Goal: Information Seeking & Learning: Find specific fact

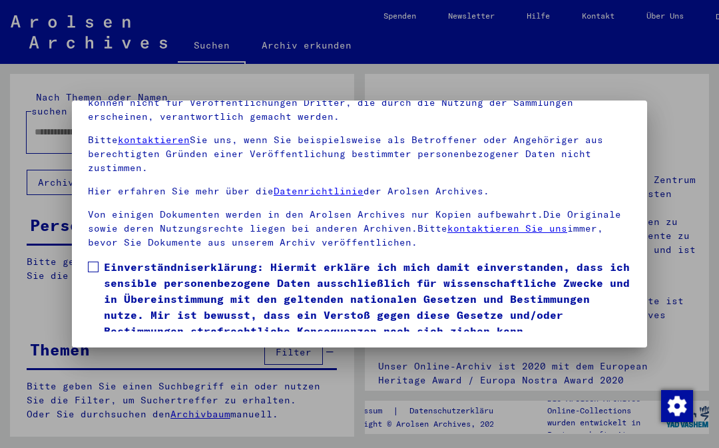
scroll to position [151, 0]
click at [95, 262] on span at bounding box center [93, 267] width 11 height 11
click at [128, 345] on button "Ich stimme zu" at bounding box center [138, 357] width 100 height 25
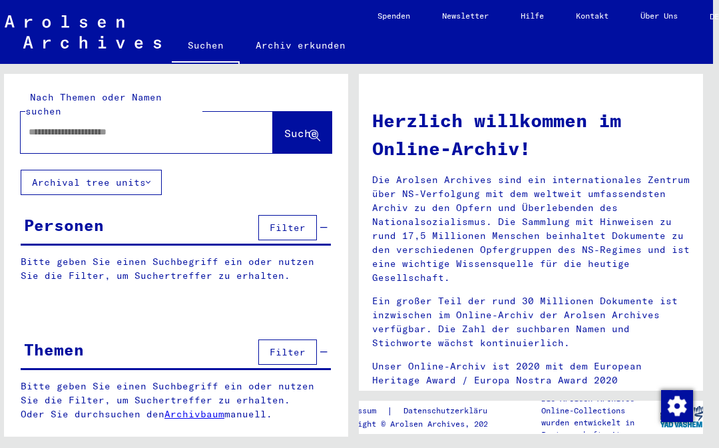
scroll to position [0, 6]
click at [49, 125] on input "text" at bounding box center [131, 132] width 204 height 14
click at [295, 126] on span "Suche" at bounding box center [300, 132] width 33 height 13
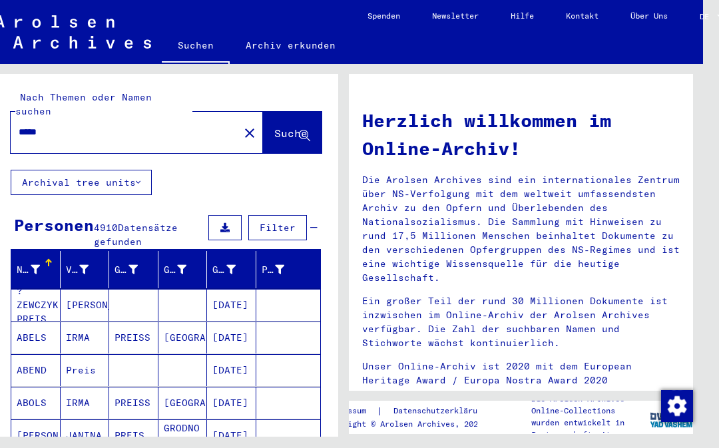
click at [19, 125] on input "*****" at bounding box center [121, 132] width 204 height 14
click at [95, 125] on input "**********" at bounding box center [121, 132] width 204 height 14
click at [274, 127] on span "Suche" at bounding box center [292, 134] width 36 height 14
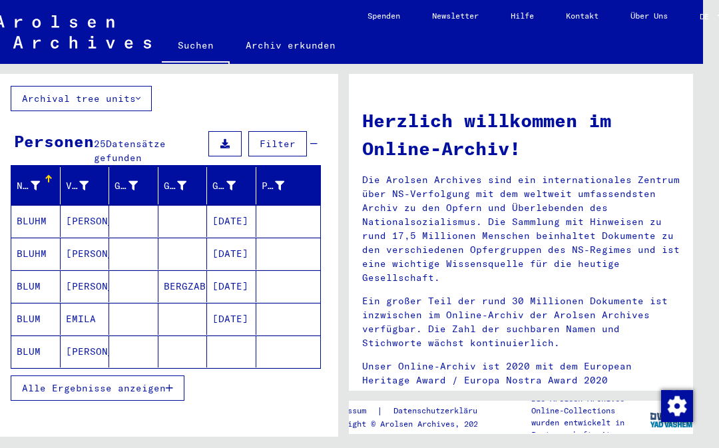
scroll to position [83, 0]
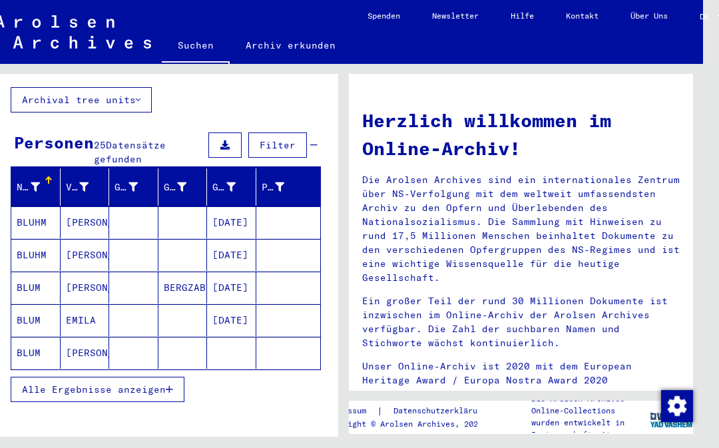
click at [83, 337] on mat-cell "[PERSON_NAME]" at bounding box center [85, 353] width 49 height 32
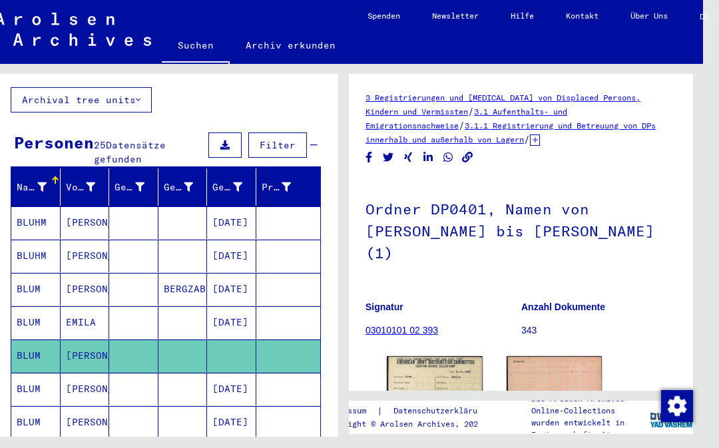
click at [451, 356] on img at bounding box center [435, 389] width 96 height 67
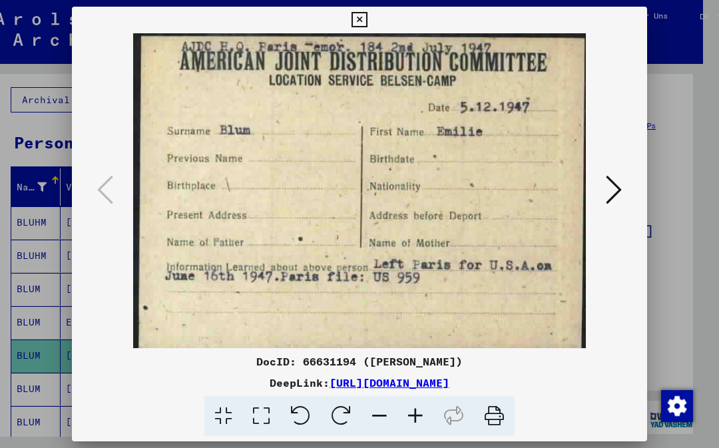
click at [615, 186] on icon at bounding box center [614, 190] width 16 height 32
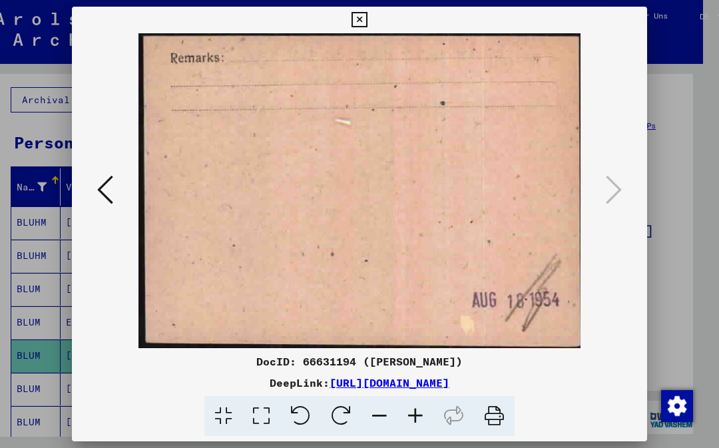
click at [367, 22] on icon at bounding box center [358, 20] width 15 height 16
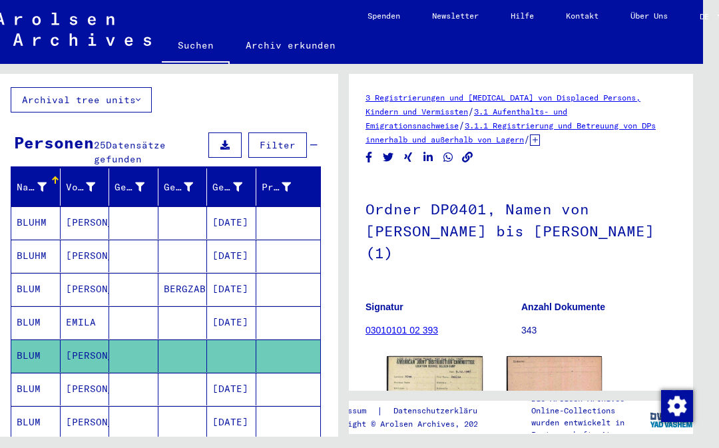
click at [574, 356] on img at bounding box center [554, 390] width 96 height 68
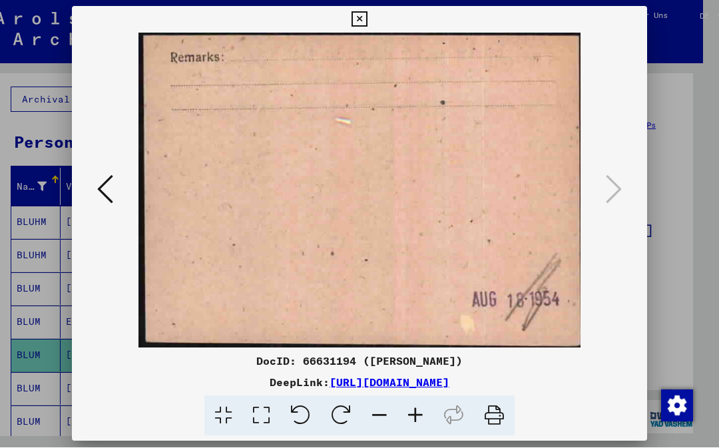
click at [103, 187] on icon at bounding box center [105, 190] width 16 height 32
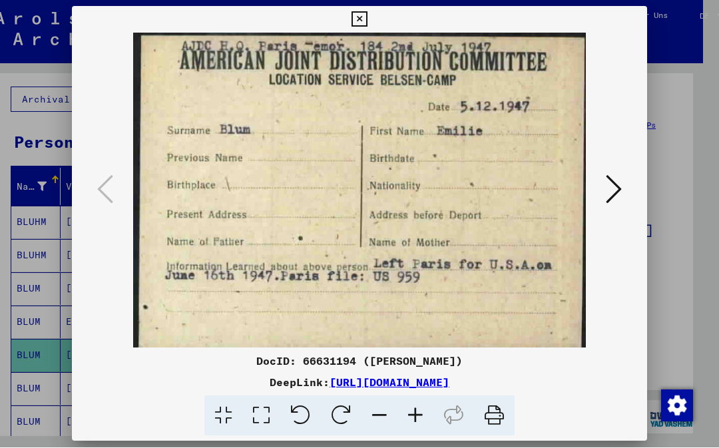
click at [371, 17] on button at bounding box center [358, 20] width 23 height 27
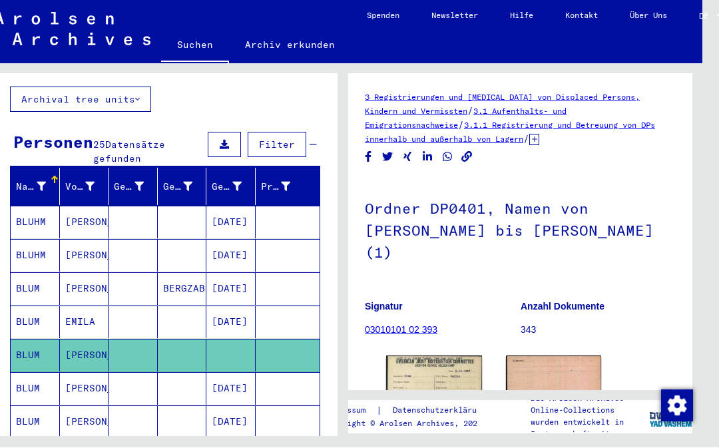
scroll to position [6, 17]
click at [548, 221] on h1 "Ordner DP0401, Namen von [PERSON_NAME] bis [PERSON_NAME] (1)" at bounding box center [520, 229] width 311 height 102
click at [456, 356] on img at bounding box center [434, 389] width 96 height 67
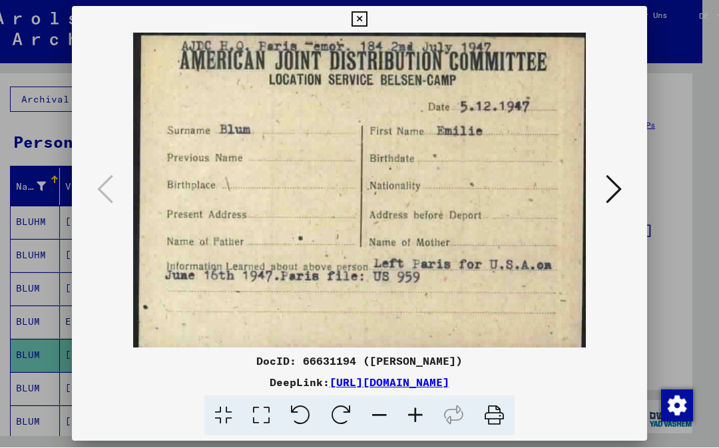
click at [624, 185] on button at bounding box center [614, 191] width 24 height 38
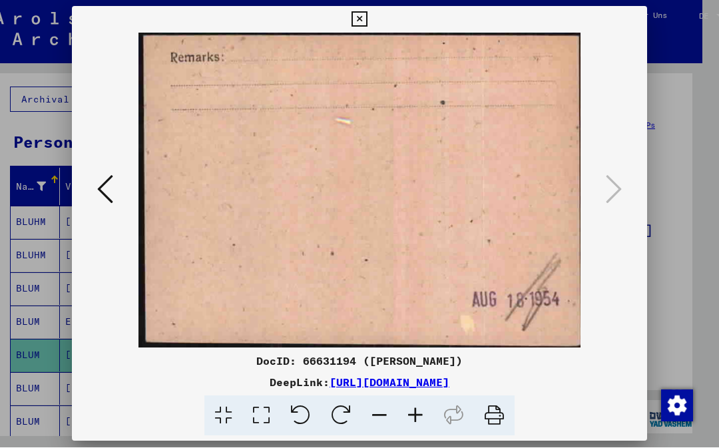
click at [101, 195] on icon at bounding box center [105, 190] width 16 height 32
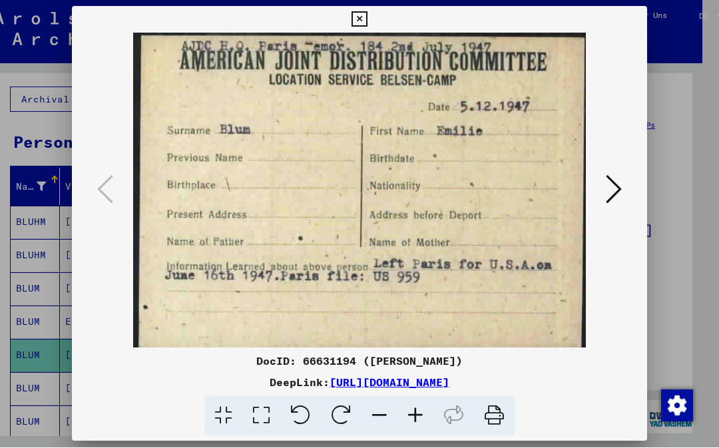
click at [367, 15] on icon at bounding box center [358, 20] width 15 height 16
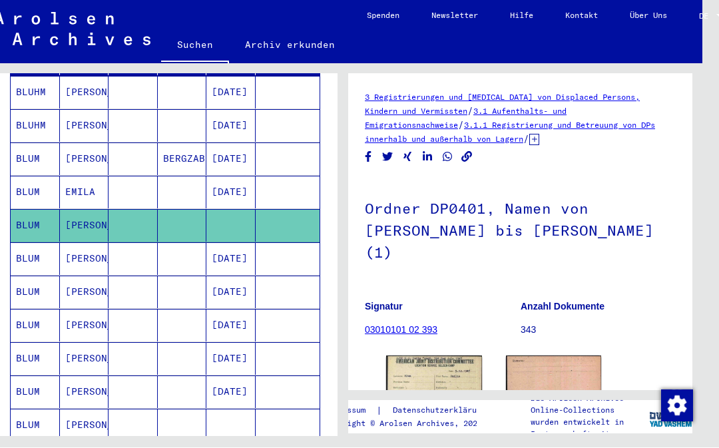
scroll to position [215, 0]
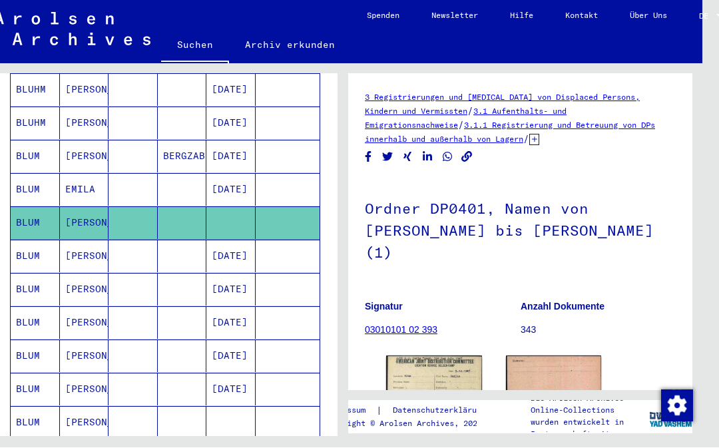
click at [81, 240] on mat-cell "[PERSON_NAME]" at bounding box center [84, 256] width 49 height 33
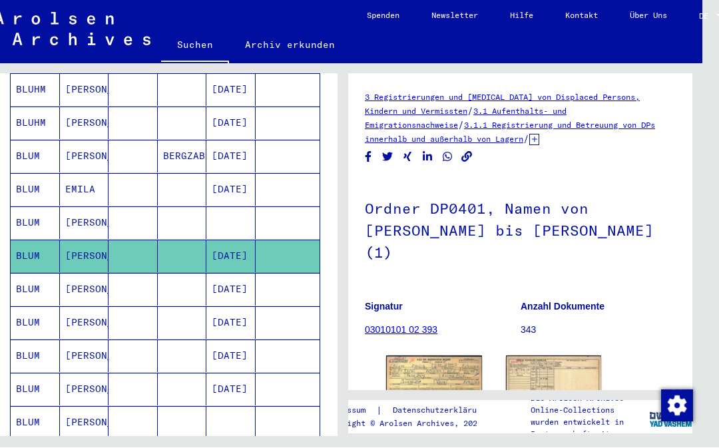
click at [430, 356] on img at bounding box center [434, 386] width 96 height 61
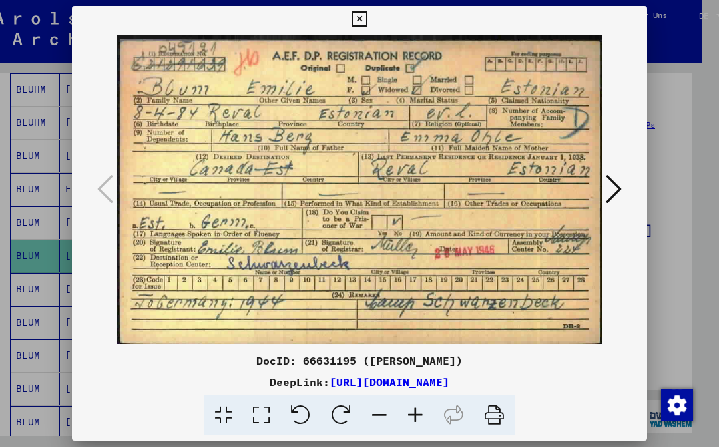
click at [367, 19] on icon at bounding box center [358, 20] width 15 height 16
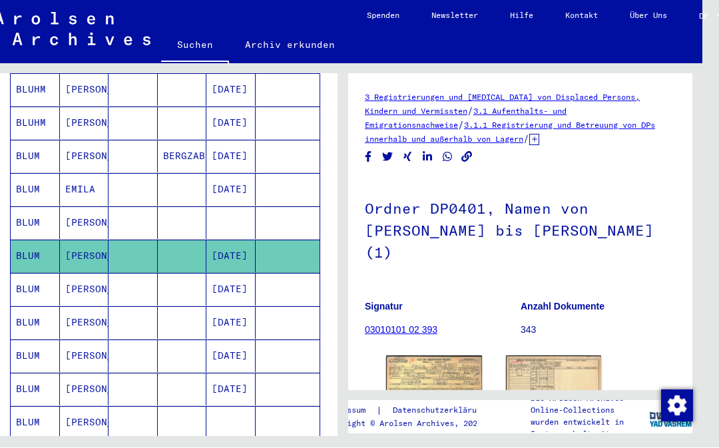
click at [571, 363] on img at bounding box center [554, 386] width 96 height 61
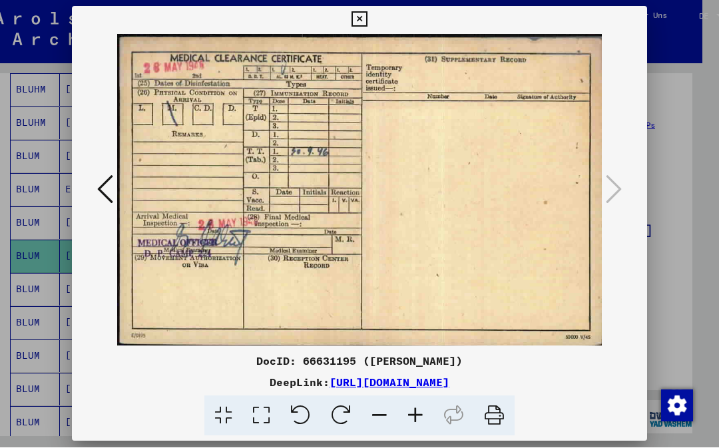
click at [367, 13] on icon at bounding box center [358, 20] width 15 height 16
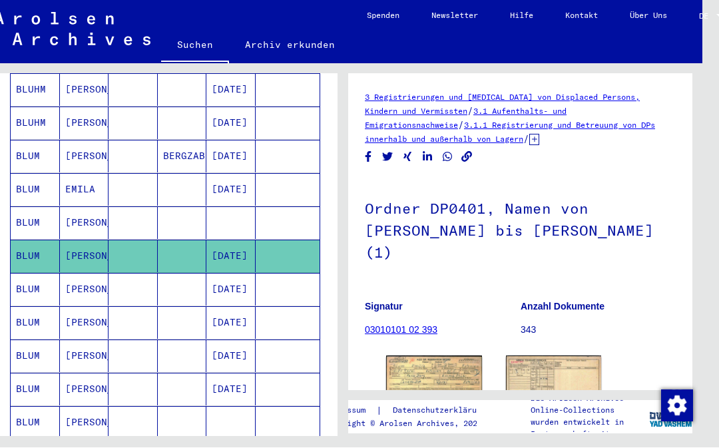
click at [53, 273] on mat-cell "BLUM" at bounding box center [35, 289] width 49 height 33
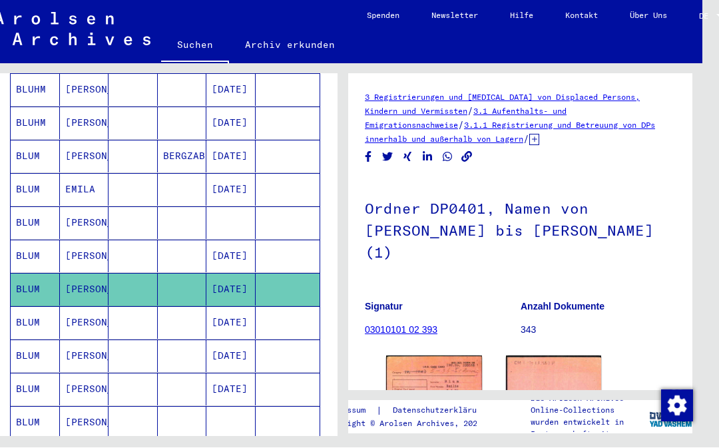
click at [448, 394] on img at bounding box center [434, 414] width 96 height 117
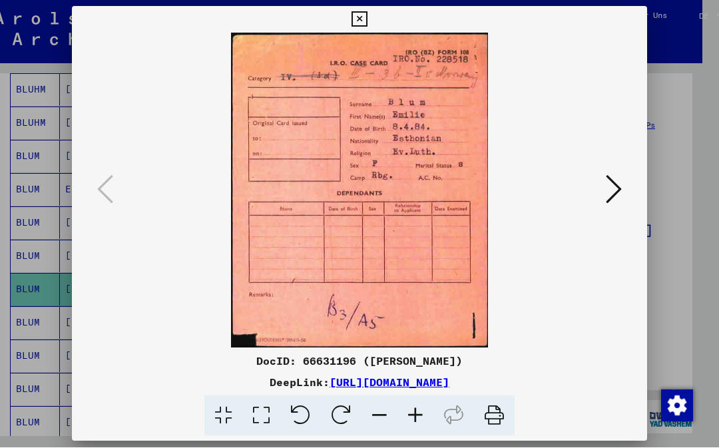
click at [367, 20] on icon at bounding box center [358, 20] width 15 height 16
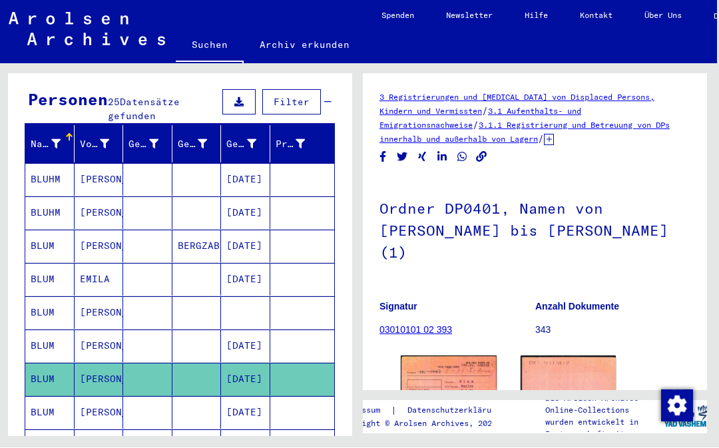
scroll to position [124, 0]
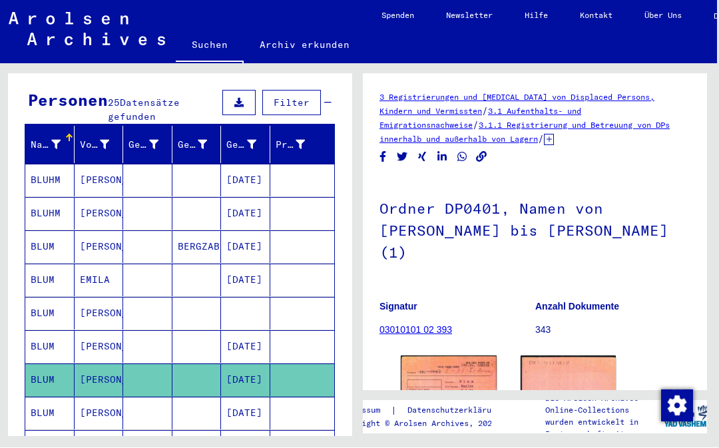
click at [87, 297] on mat-cell "[PERSON_NAME]" at bounding box center [99, 313] width 49 height 33
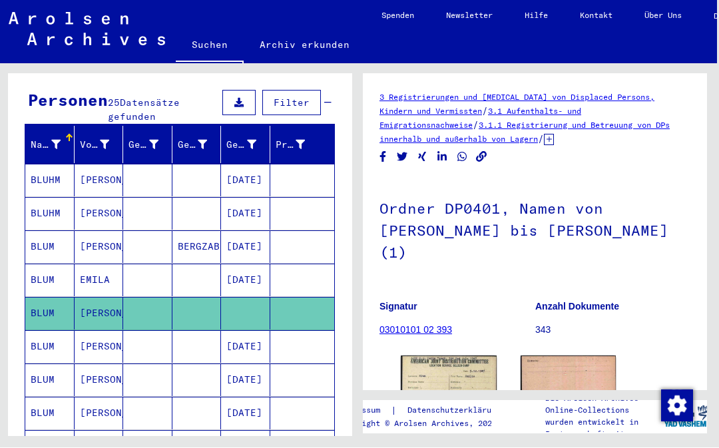
click at [459, 356] on img at bounding box center [449, 389] width 96 height 67
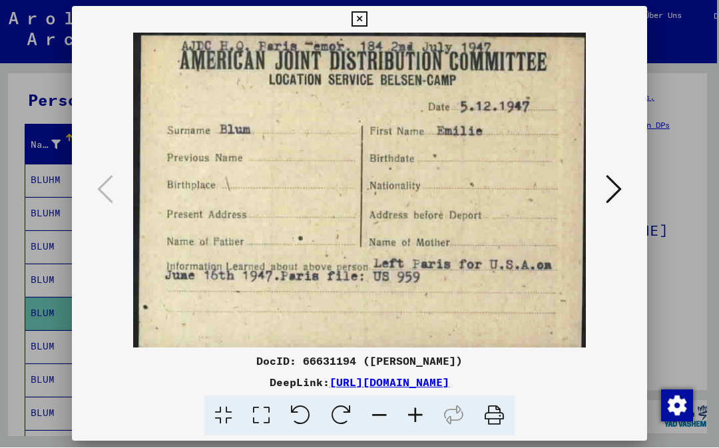
click at [367, 16] on icon at bounding box center [358, 20] width 15 height 16
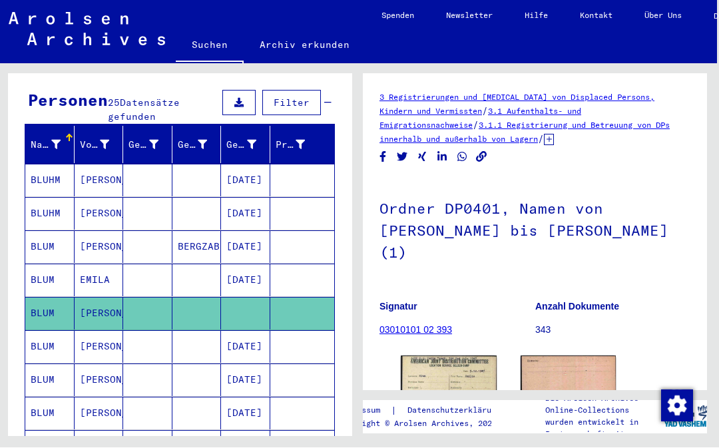
click at [91, 331] on mat-cell "[PERSON_NAME]" at bounding box center [99, 347] width 49 height 33
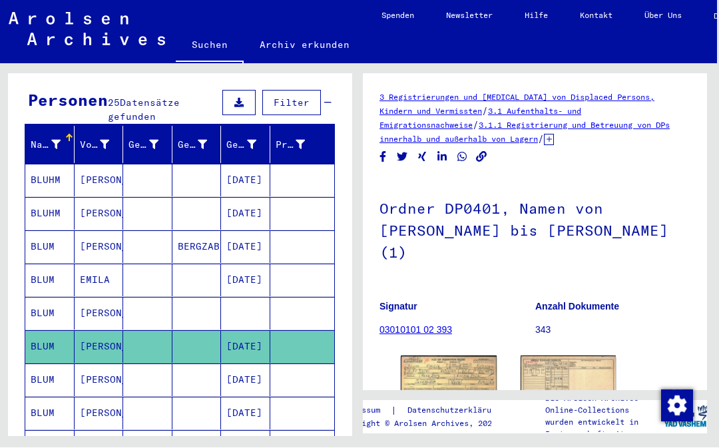
click at [599, 205] on h1 "Ordner DP0401, Namen von [PERSON_NAME] bis [PERSON_NAME] (1)" at bounding box center [534, 229] width 311 height 102
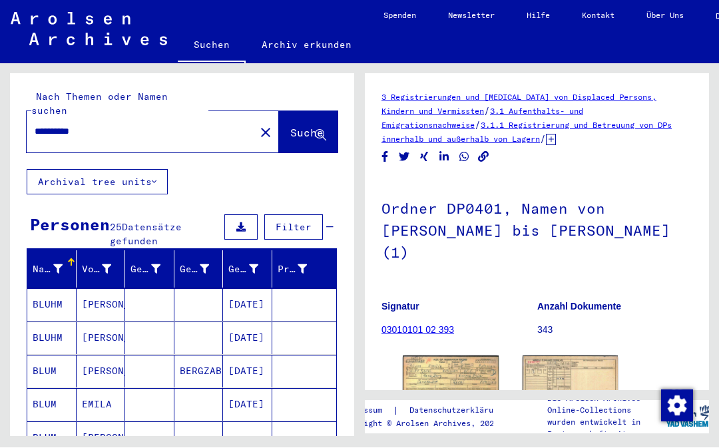
click at [63, 125] on input "**********" at bounding box center [141, 132] width 212 height 14
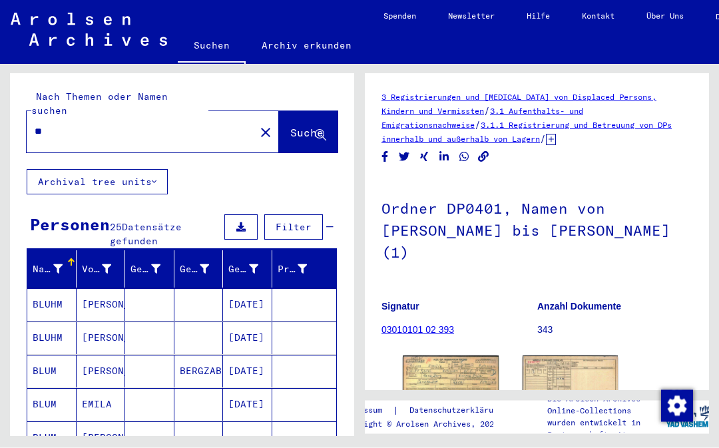
type input "*"
type input "**********"
click at [306, 126] on span "Suche" at bounding box center [306, 132] width 33 height 13
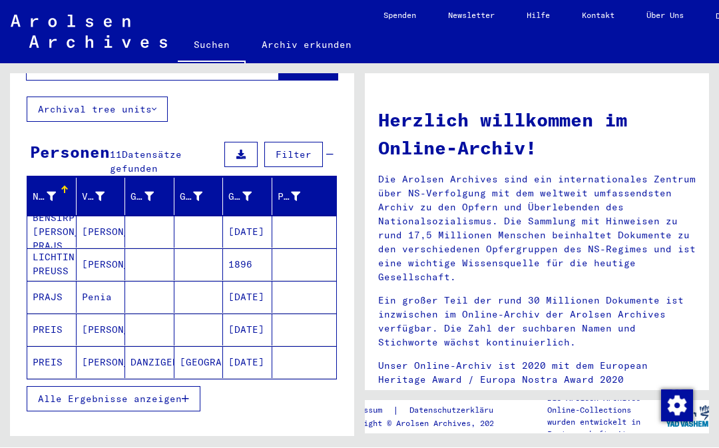
scroll to position [72, 0]
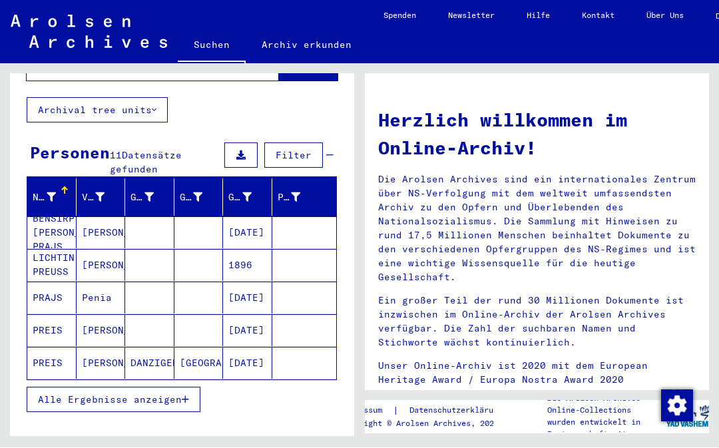
click at [94, 347] on mat-cell "[PERSON_NAME]" at bounding box center [101, 363] width 49 height 32
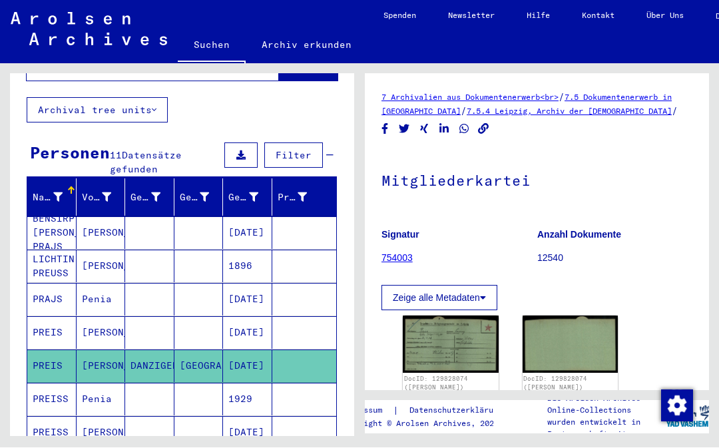
click at [470, 347] on img at bounding box center [451, 344] width 96 height 57
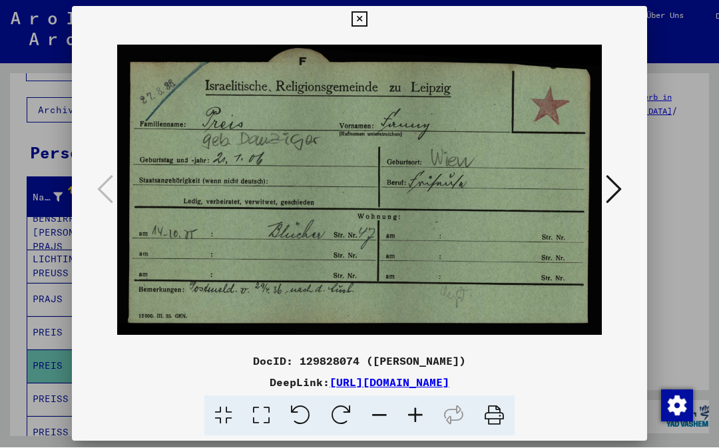
click at [371, 11] on button at bounding box center [358, 20] width 23 height 27
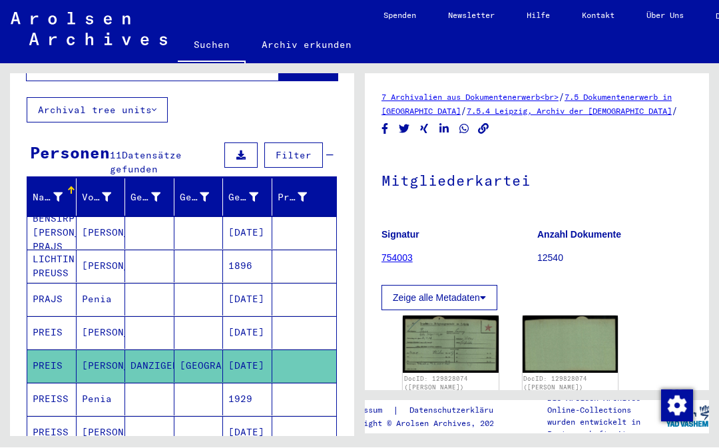
click at [118, 317] on mat-cell "[PERSON_NAME]" at bounding box center [101, 333] width 49 height 33
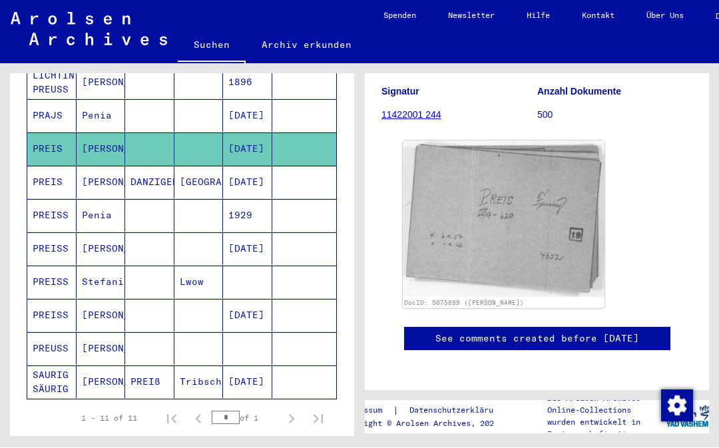
scroll to position [265, 0]
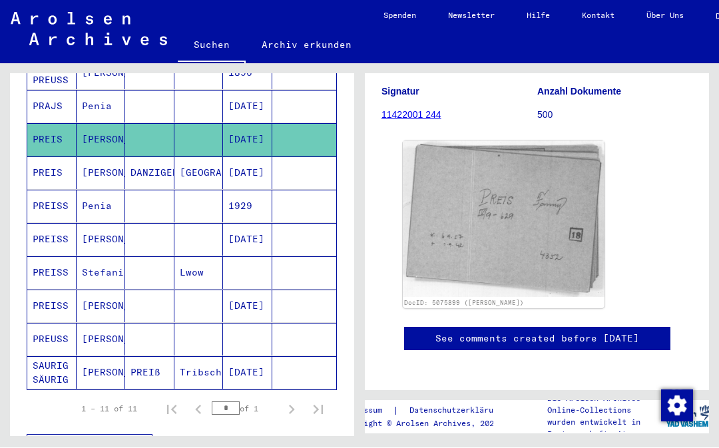
click at [62, 290] on mat-cell "PREISS" at bounding box center [51, 306] width 49 height 33
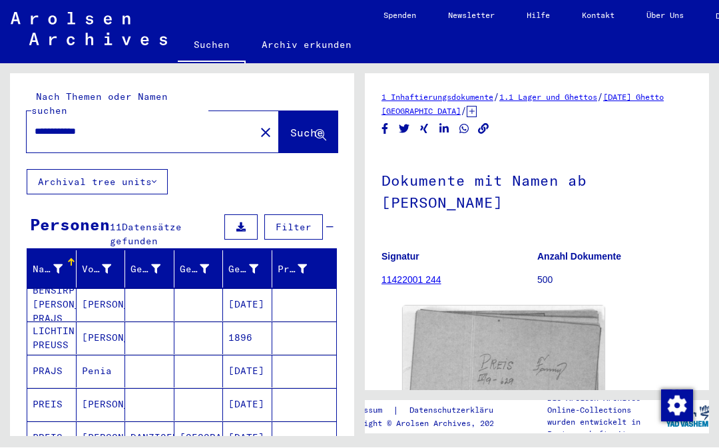
click at [118, 125] on input "**********" at bounding box center [141, 132] width 212 height 14
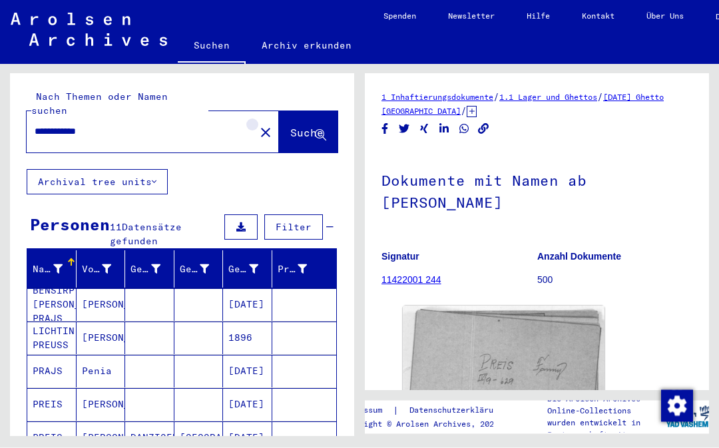
click at [258, 125] on mat-icon "close" at bounding box center [266, 133] width 16 height 16
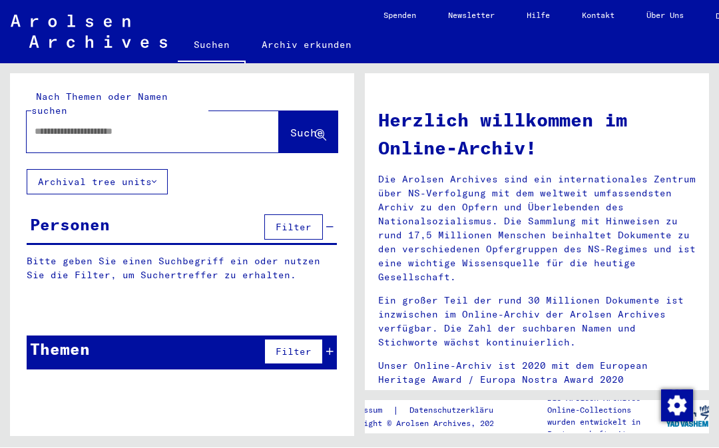
click at [78, 125] on input "text" at bounding box center [137, 132] width 204 height 14
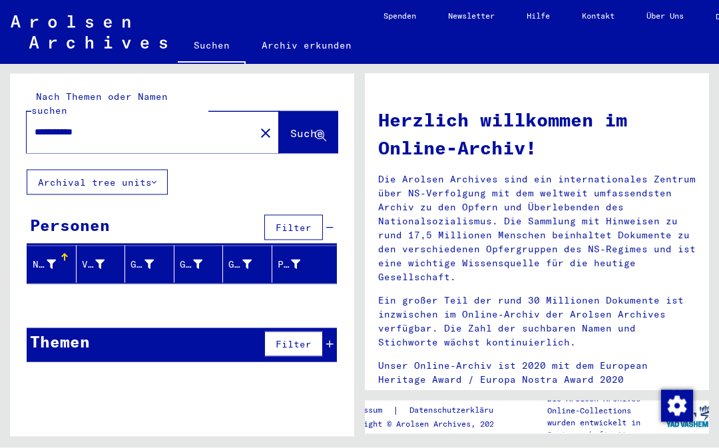
click at [303, 126] on span "Suche" at bounding box center [306, 132] width 33 height 13
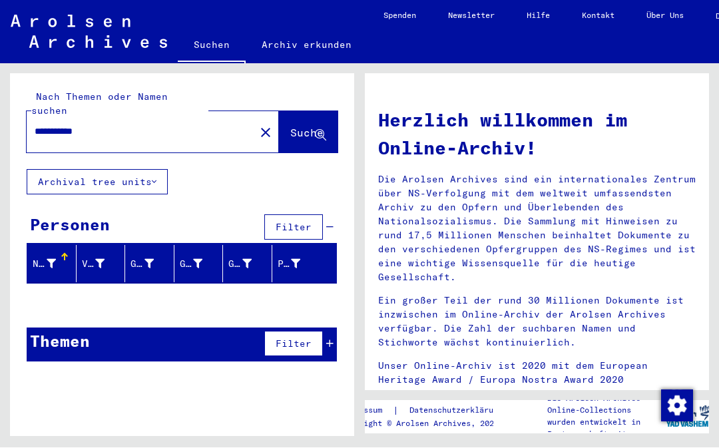
click at [290, 126] on span "Suche" at bounding box center [306, 132] width 33 height 13
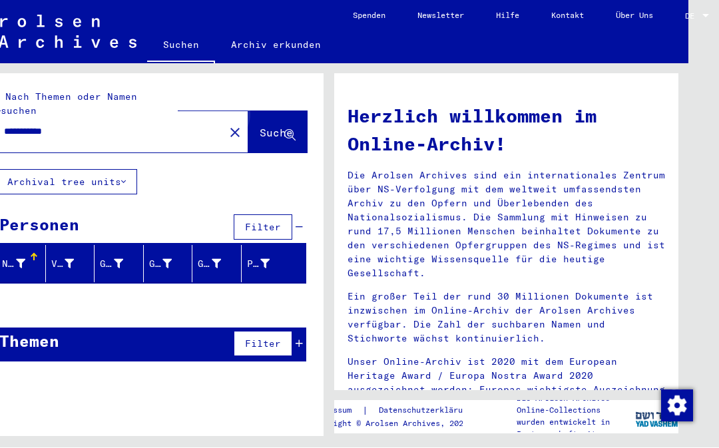
click at [263, 126] on span "Suche" at bounding box center [276, 132] width 33 height 13
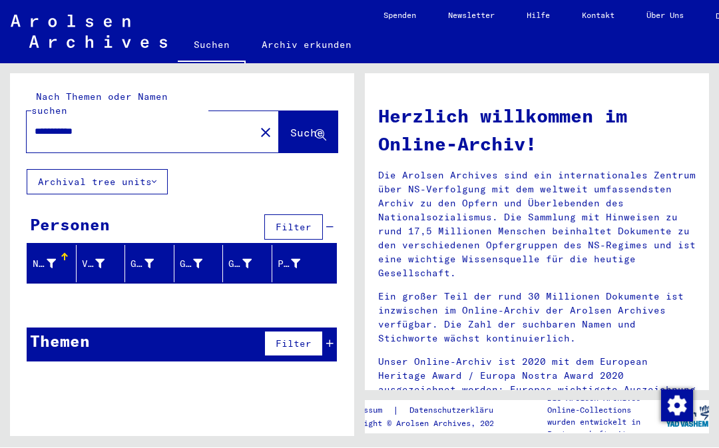
scroll to position [7, 0]
click at [140, 125] on input "**********" at bounding box center [137, 132] width 204 height 14
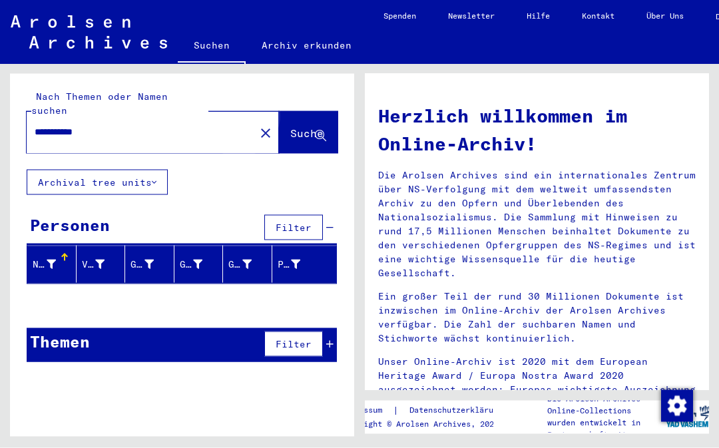
click at [290, 126] on span "Suche" at bounding box center [306, 132] width 33 height 13
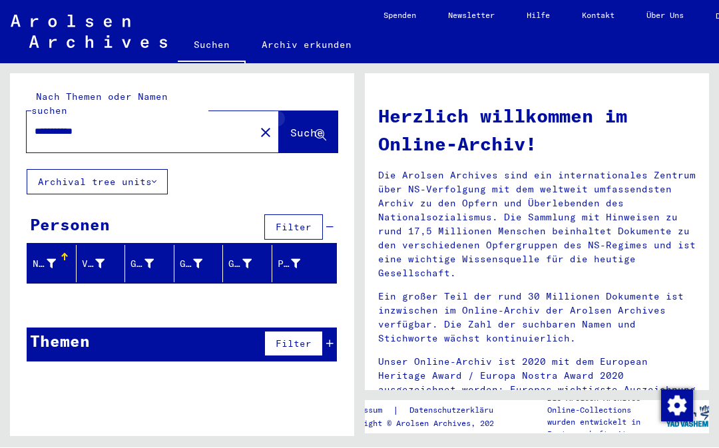
click at [324, 130] on icon at bounding box center [320, 135] width 11 height 11
click at [59, 125] on input "**********" at bounding box center [137, 132] width 204 height 14
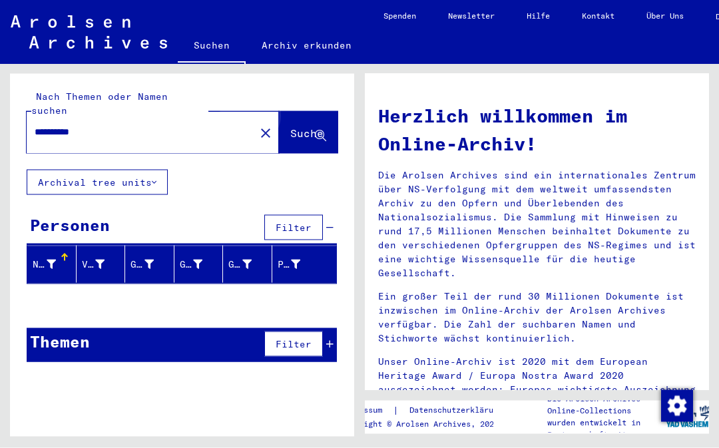
click at [297, 126] on span "Suche" at bounding box center [306, 132] width 33 height 13
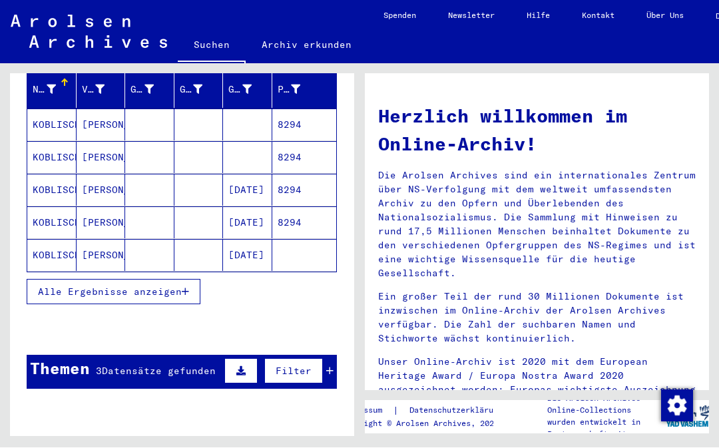
scroll to position [179, 0]
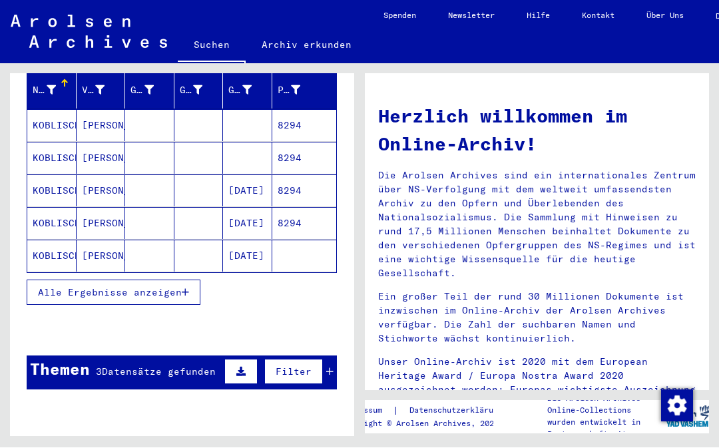
click at [150, 287] on span "Alle Ergebnisse anzeigen" at bounding box center [110, 293] width 144 height 12
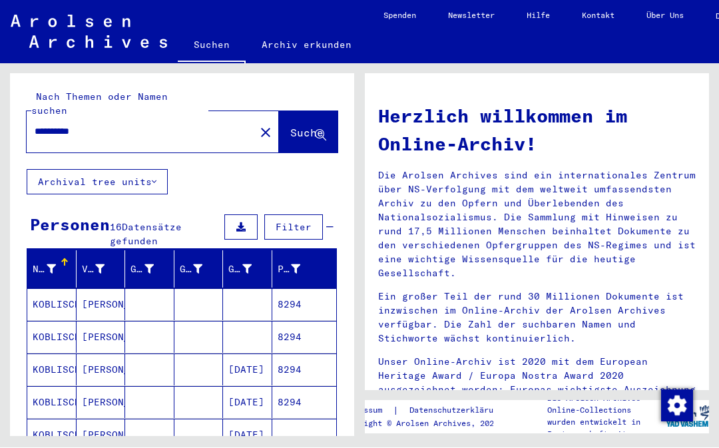
scroll to position [0, 0]
click at [35, 125] on input "**********" at bounding box center [137, 132] width 204 height 14
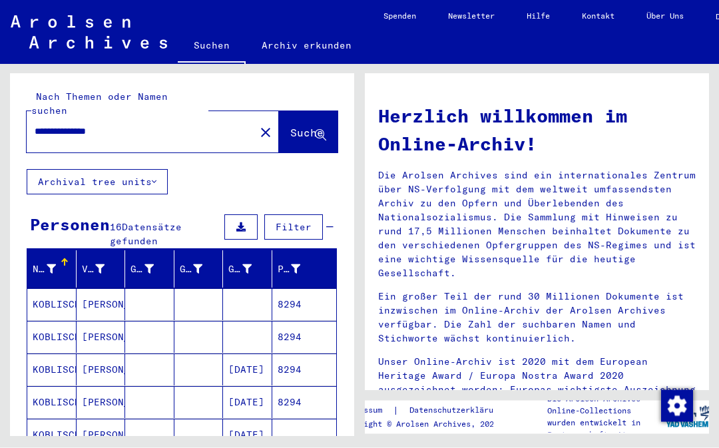
type input "**********"
click at [299, 126] on span "Suche" at bounding box center [306, 132] width 33 height 13
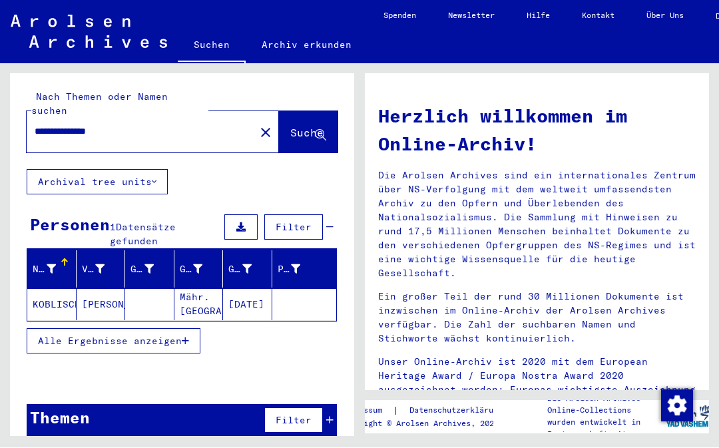
click at [57, 289] on mat-cell "KOBLISCHEK" at bounding box center [51, 305] width 49 height 32
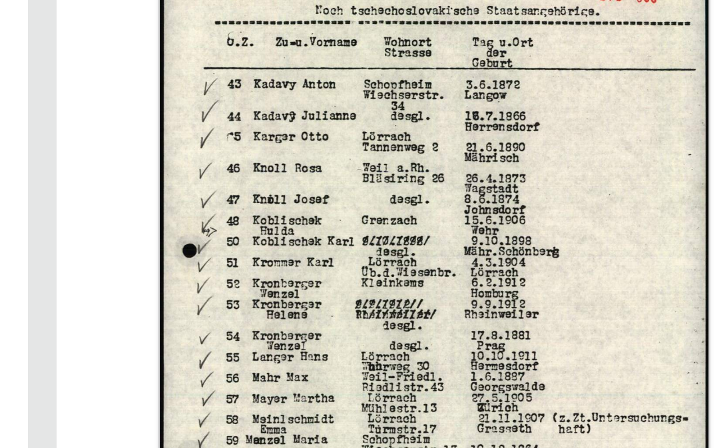
scroll to position [30, 0]
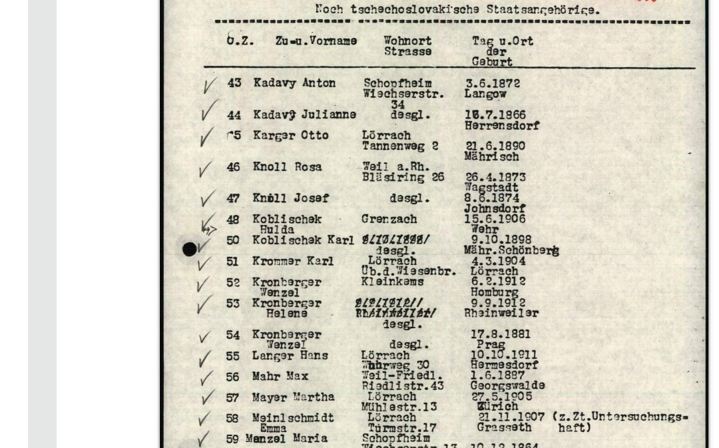
click at [403, 204] on img at bounding box center [504, 346] width 202 height 284
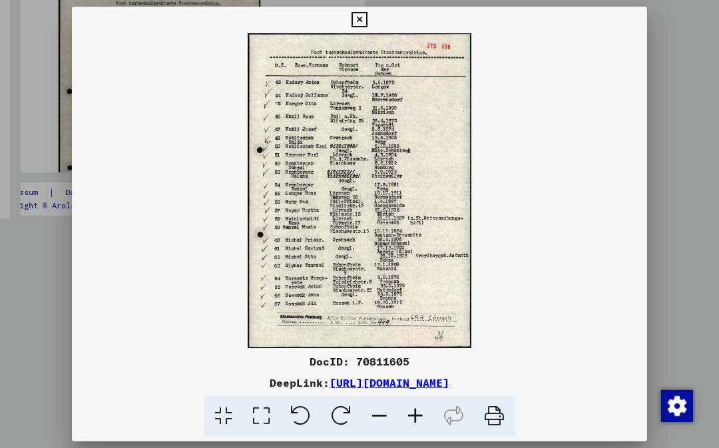
click at [367, 19] on icon at bounding box center [358, 20] width 15 height 16
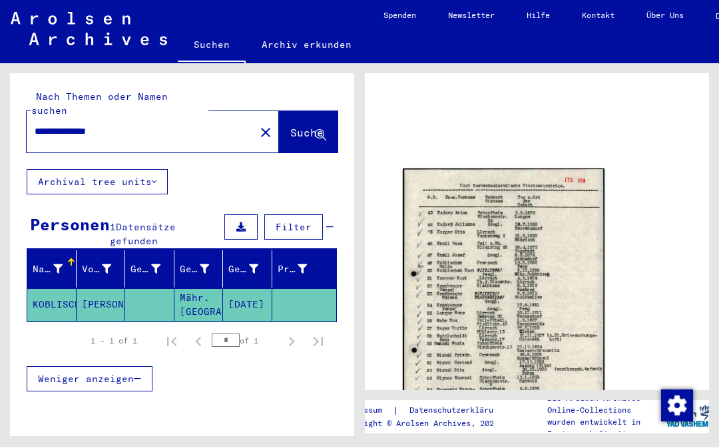
scroll to position [65, 0]
click at [512, 324] on img at bounding box center [504, 312] width 202 height 284
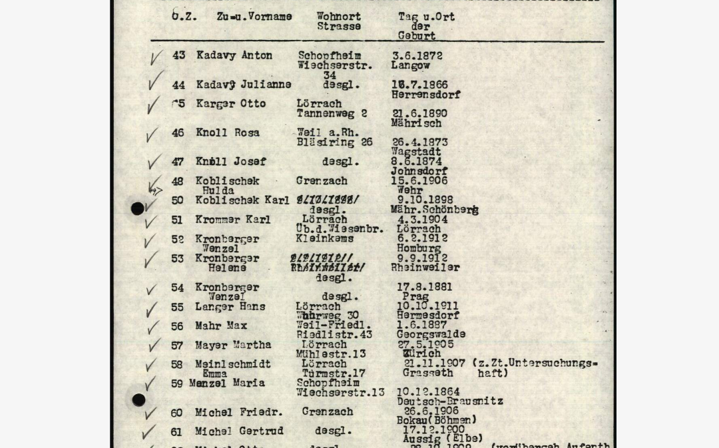
click at [72, 162] on img at bounding box center [359, 190] width 575 height 315
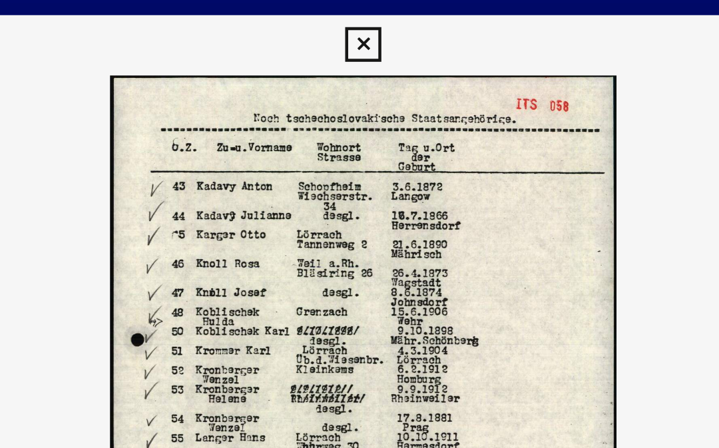
click at [294, 37] on img at bounding box center [359, 190] width 575 height 315
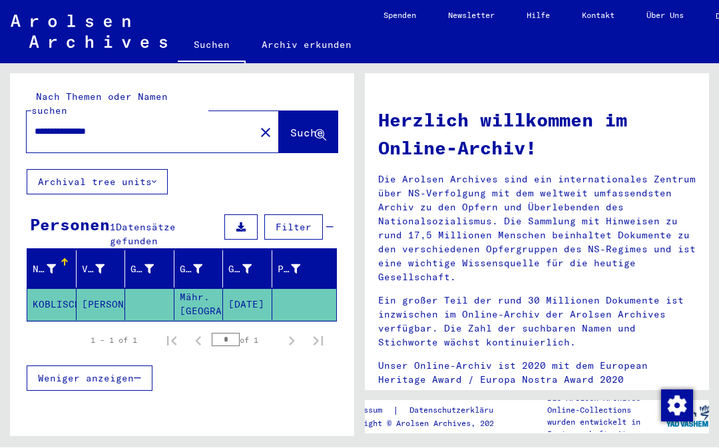
click at [258, 125] on mat-icon "close" at bounding box center [266, 133] width 16 height 16
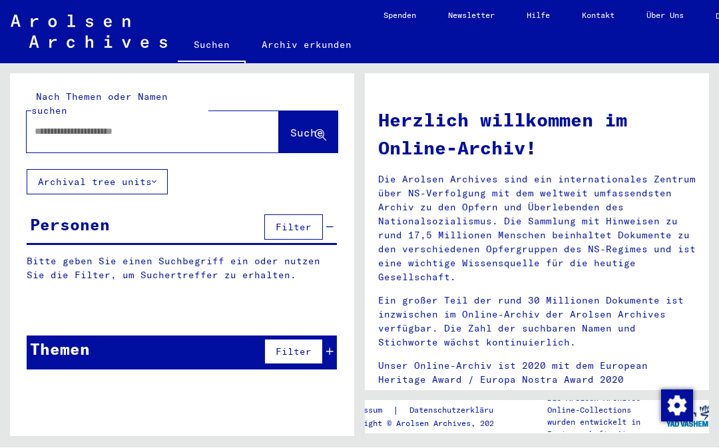
click at [131, 125] on input "text" at bounding box center [137, 132] width 204 height 14
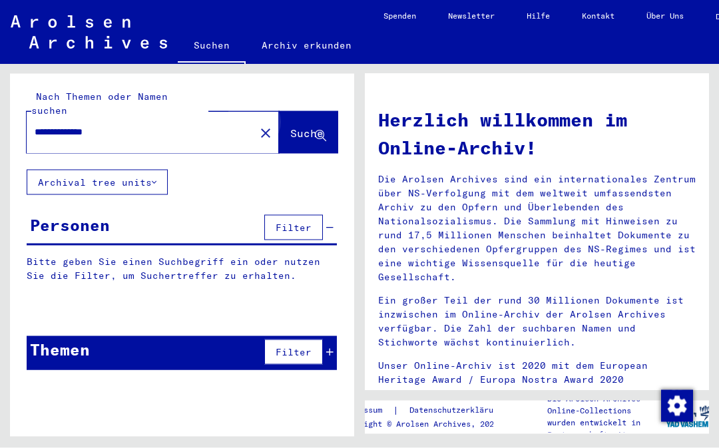
type input "**********"
click at [301, 126] on span "Suche" at bounding box center [306, 132] width 33 height 13
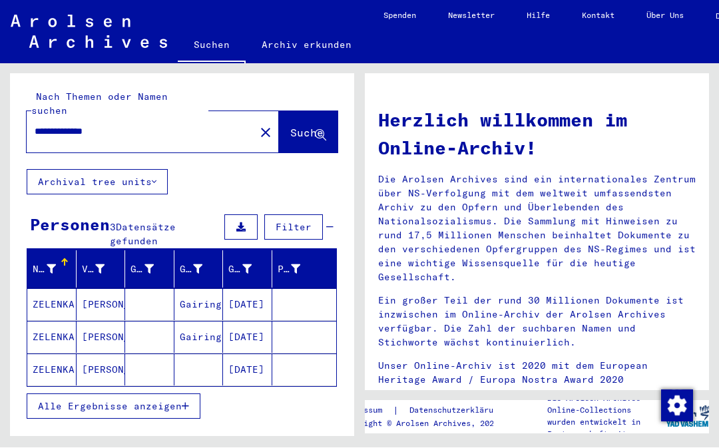
click at [64, 289] on mat-cell "ZELENKA" at bounding box center [51, 305] width 49 height 32
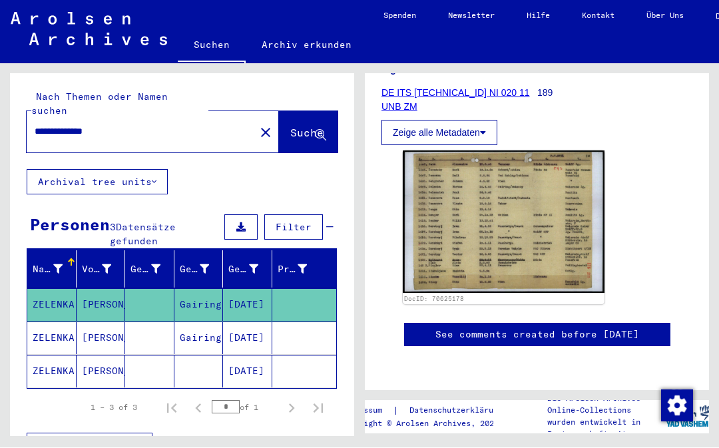
scroll to position [234, 0]
click at [539, 215] on img at bounding box center [504, 222] width 202 height 142
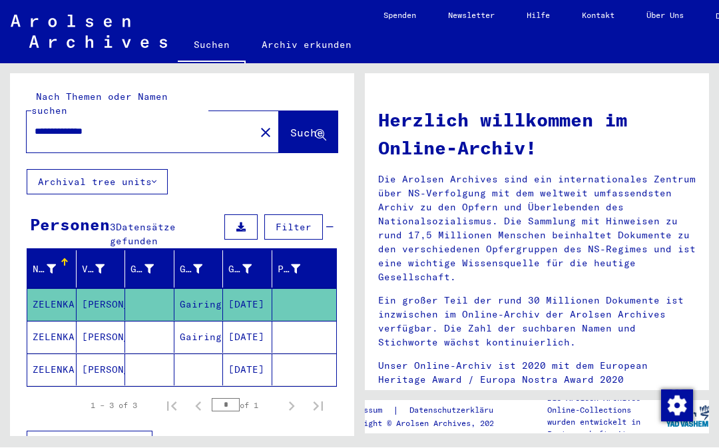
click at [60, 321] on mat-cell "ZELENKA" at bounding box center [51, 337] width 49 height 32
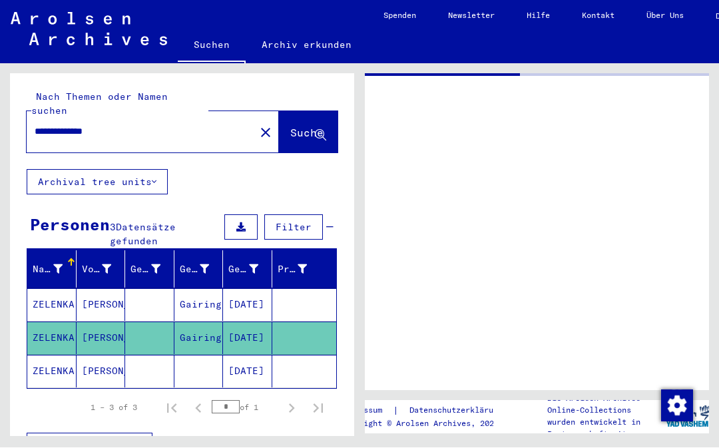
click at [71, 322] on mat-cell "ZELENKA" at bounding box center [51, 338] width 49 height 33
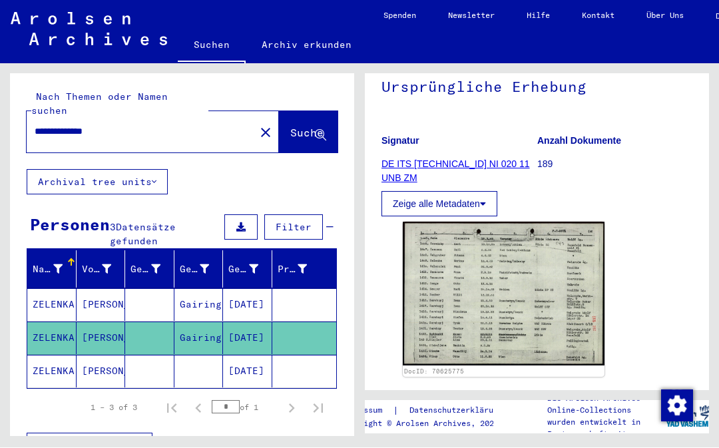
scroll to position [145, 0]
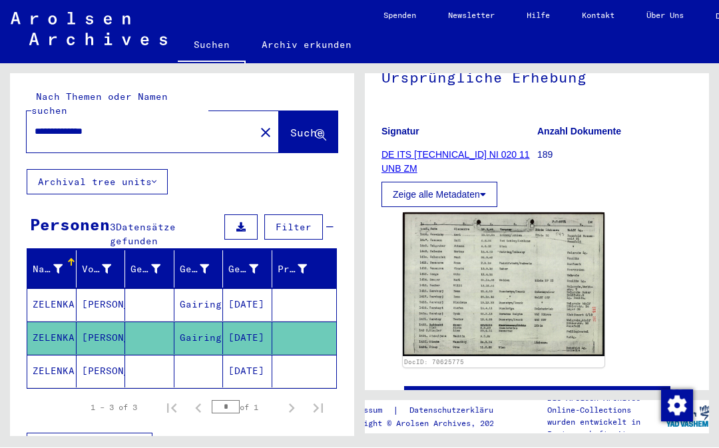
click at [542, 285] on img at bounding box center [504, 285] width 202 height 144
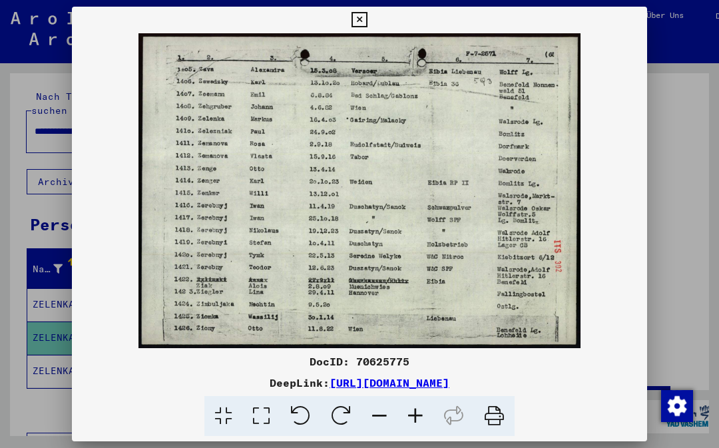
click at [367, 15] on icon at bounding box center [358, 20] width 15 height 16
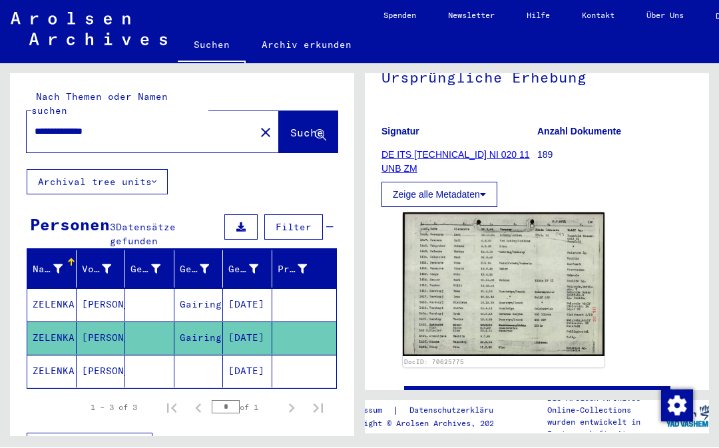
click at [98, 355] on mat-cell "[PERSON_NAME]" at bounding box center [101, 371] width 49 height 33
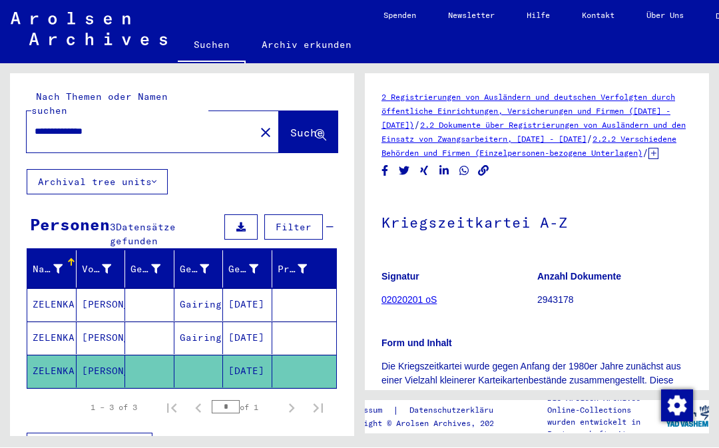
click at [251, 359] on mat-cell "[DATE]" at bounding box center [247, 371] width 49 height 33
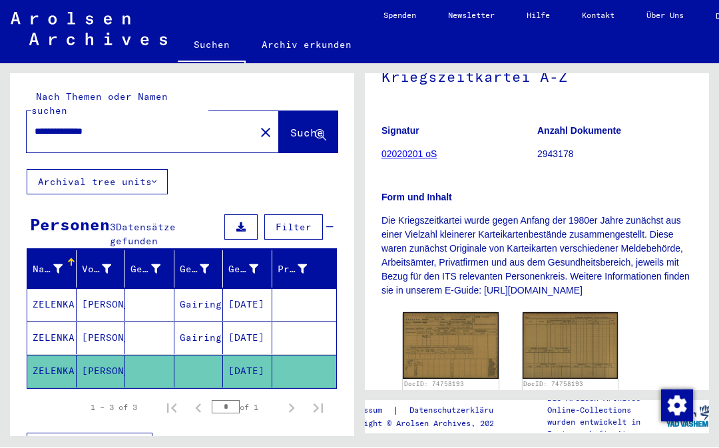
scroll to position [153, 0]
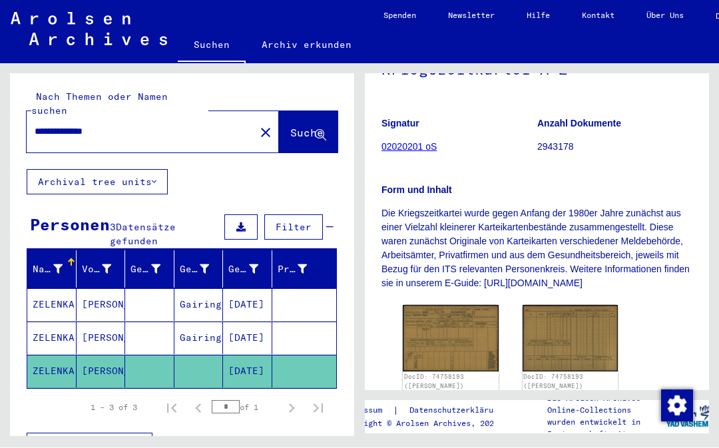
click at [472, 359] on img at bounding box center [451, 338] width 96 height 67
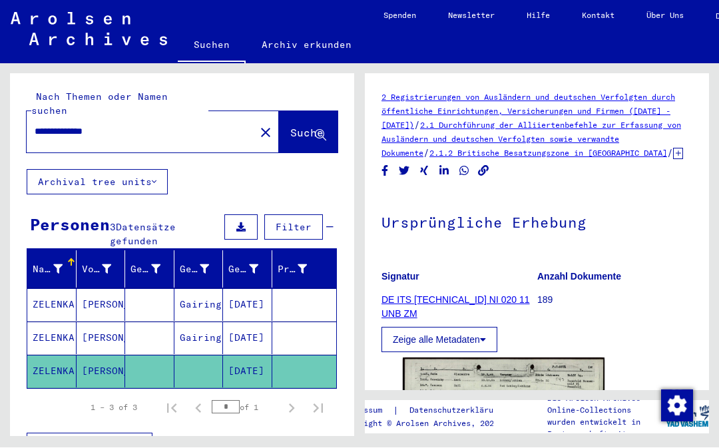
click at [67, 125] on input "**********" at bounding box center [141, 132] width 212 height 14
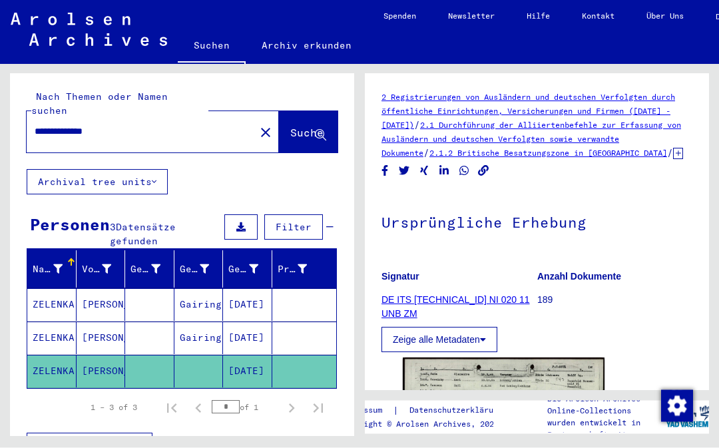
click at [258, 125] on mat-icon "close" at bounding box center [266, 133] width 16 height 16
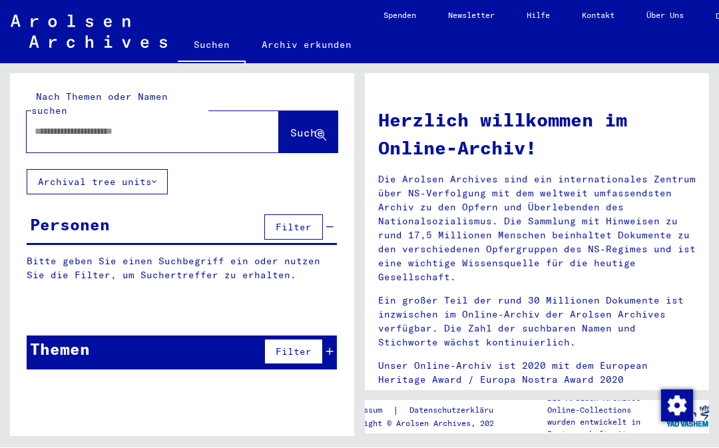
click at [77, 125] on input "text" at bounding box center [137, 132] width 204 height 14
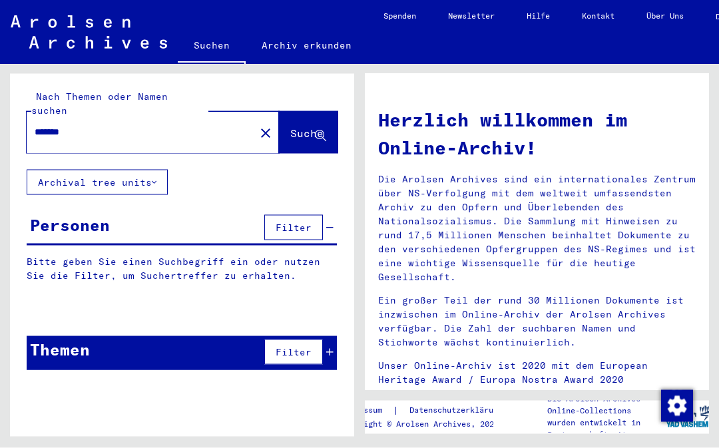
type input "*******"
click at [303, 126] on span "Suche" at bounding box center [306, 132] width 33 height 13
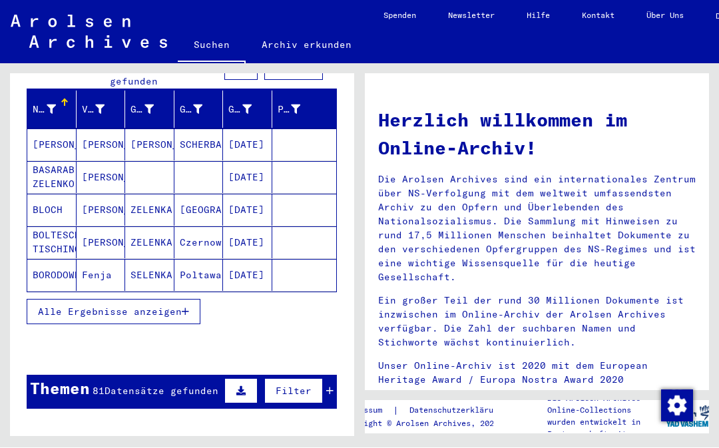
scroll to position [154, 0]
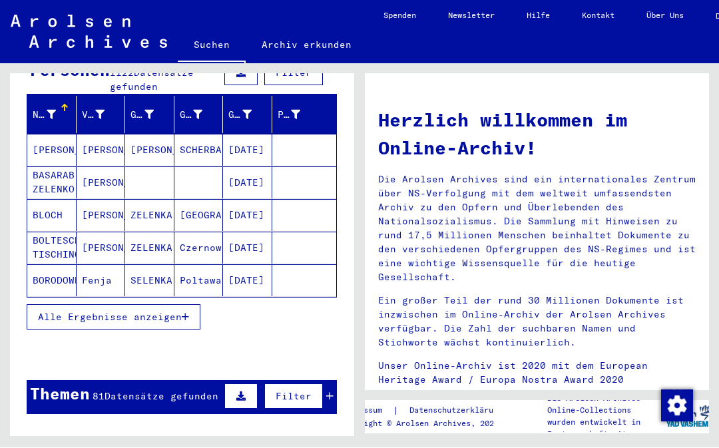
click at [163, 305] on button "Alle Ergebnisse anzeigen" at bounding box center [114, 317] width 174 height 25
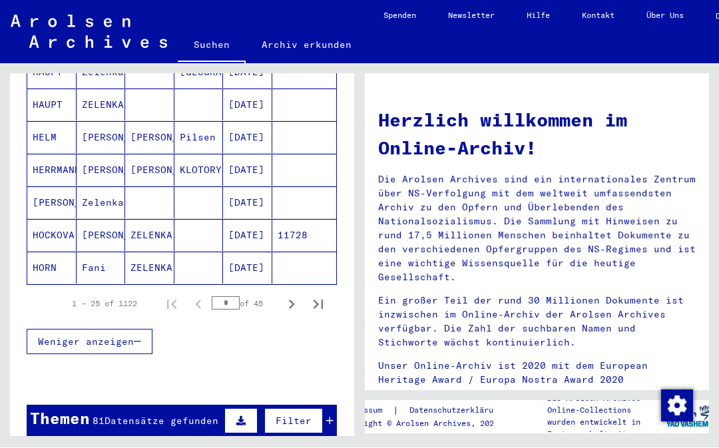
scroll to position [820, 0]
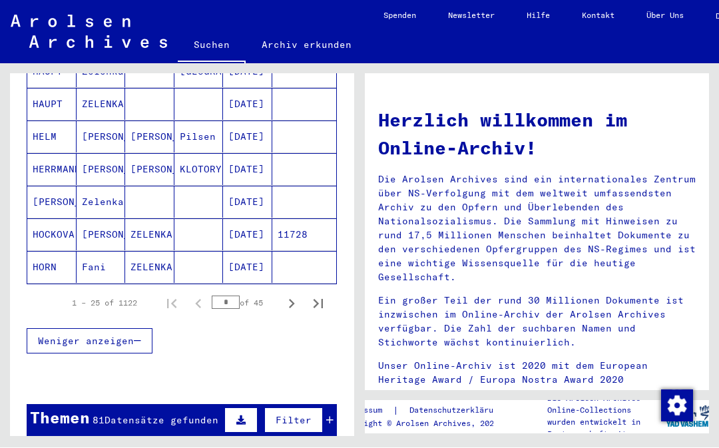
click at [289, 295] on icon "Next page" at bounding box center [291, 304] width 19 height 19
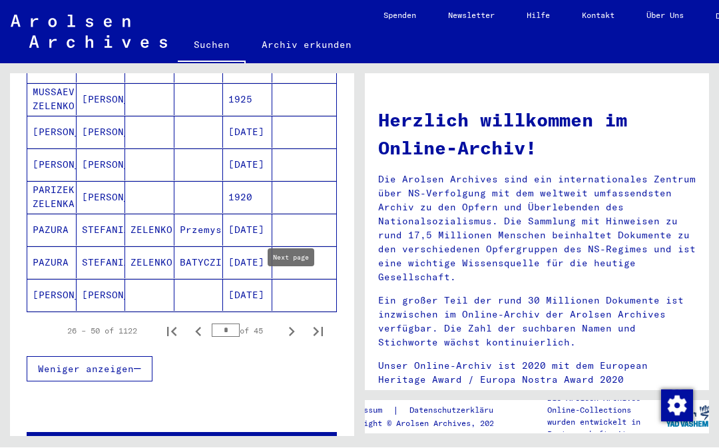
scroll to position [776, 0]
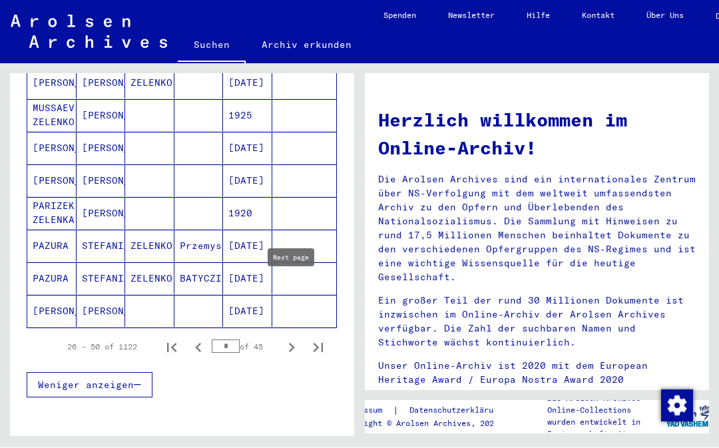
click at [292, 339] on icon "Next page" at bounding box center [291, 348] width 19 height 19
type input "*"
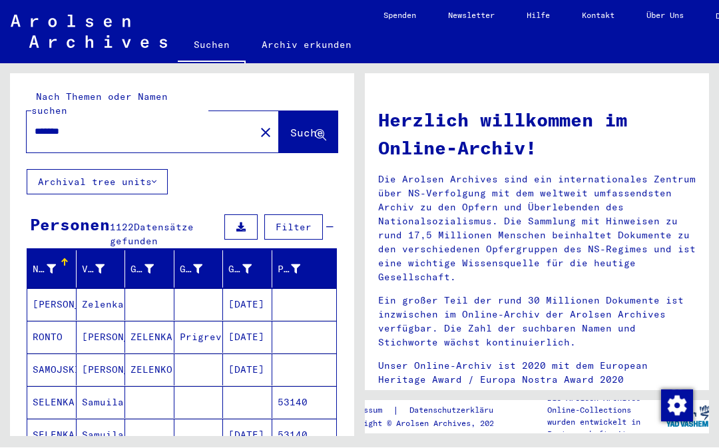
scroll to position [0, 0]
click at [106, 125] on input "*******" at bounding box center [137, 132] width 204 height 14
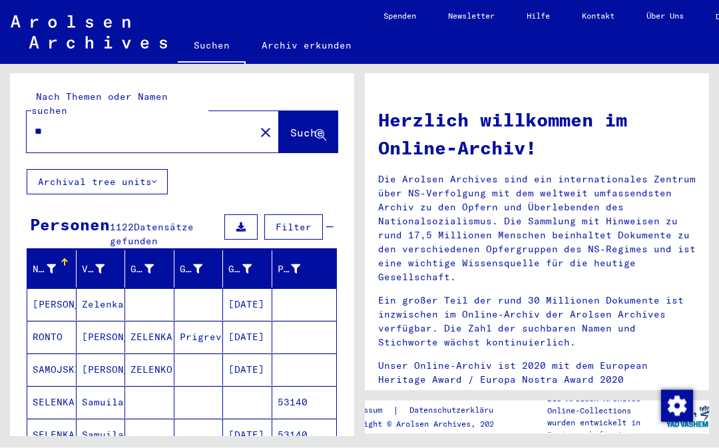
type input "*"
type input "****"
click at [294, 126] on span "Suche" at bounding box center [306, 132] width 33 height 13
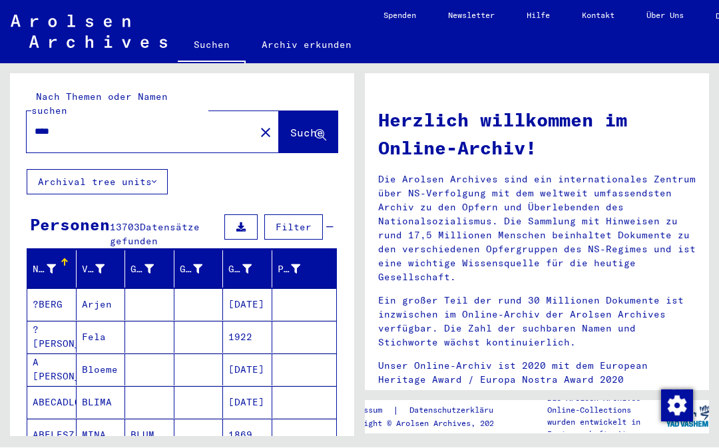
click at [303, 222] on span "Filter" at bounding box center [293, 228] width 36 height 12
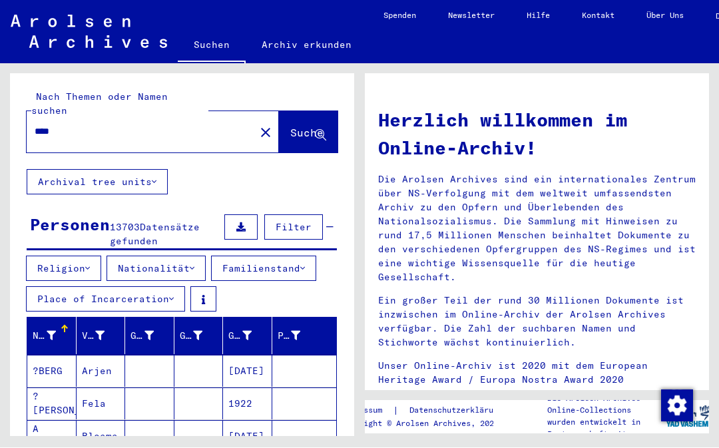
click at [89, 256] on button "Religion" at bounding box center [63, 268] width 75 height 25
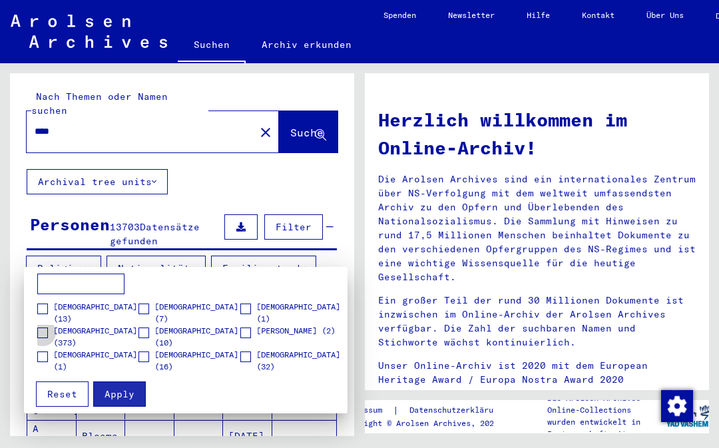
click at [39, 329] on span at bounding box center [42, 332] width 11 height 11
click at [122, 388] on span "Apply" at bounding box center [119, 394] width 30 height 12
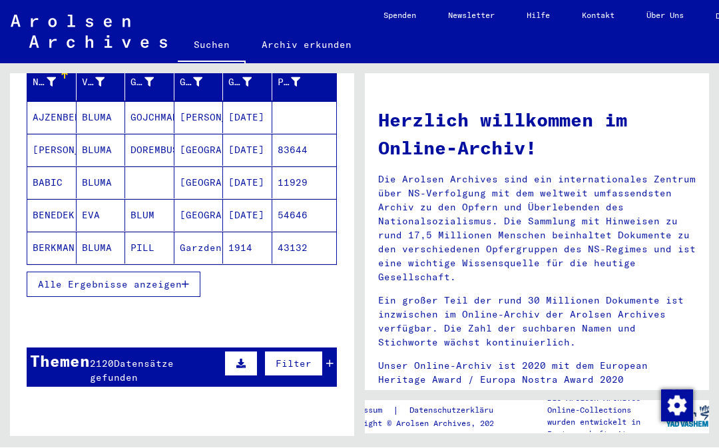
scroll to position [256, 0]
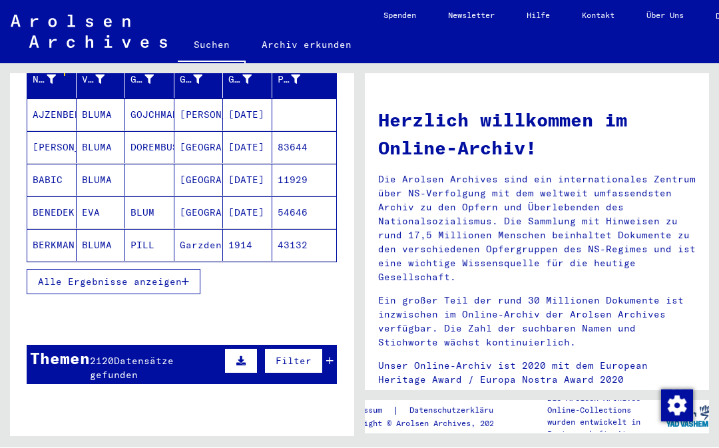
click at [154, 276] on span "Alle Ergebnisse anzeigen" at bounding box center [110, 282] width 144 height 12
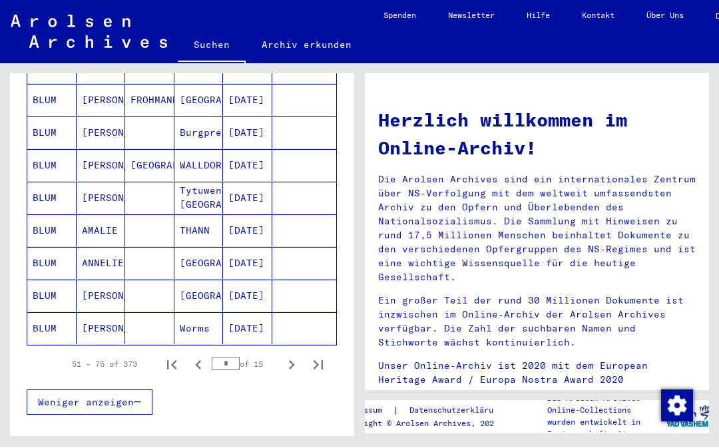
scroll to position [834, 0]
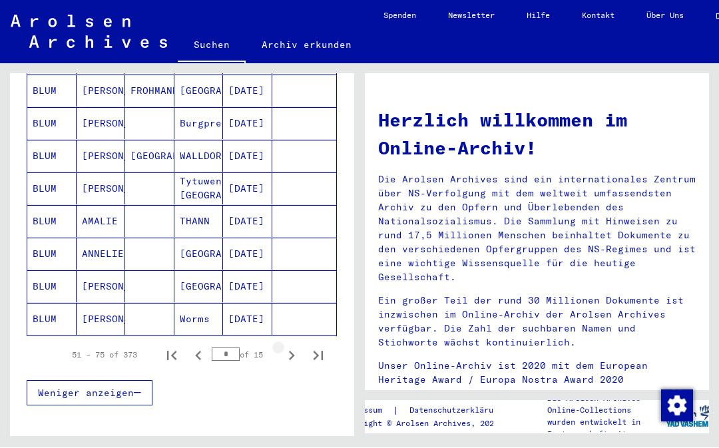
click at [290, 347] on icon "Next page" at bounding box center [291, 356] width 19 height 19
type input "*"
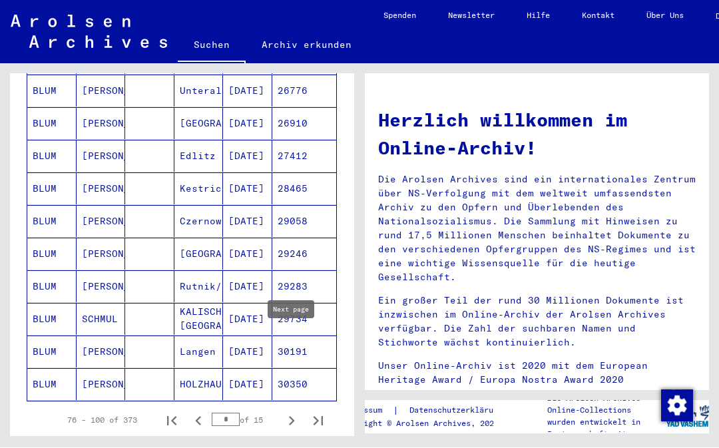
scroll to position [769, 0]
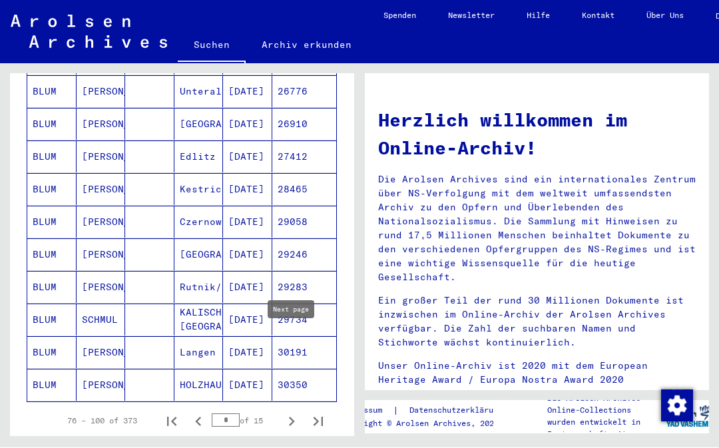
click at [49, 240] on mat-cell "BLUM" at bounding box center [51, 255] width 49 height 32
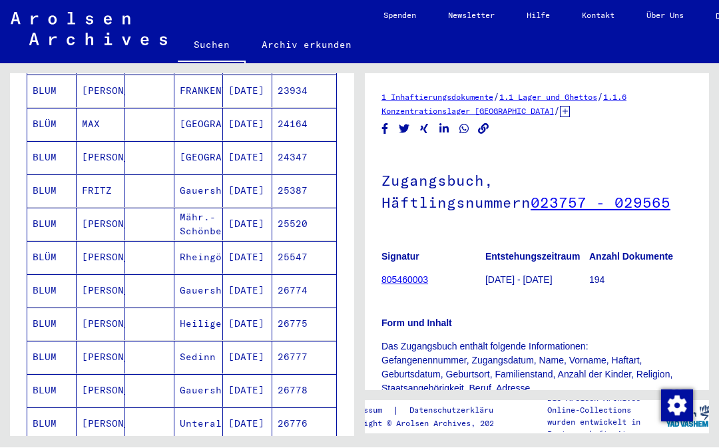
scroll to position [438, 0]
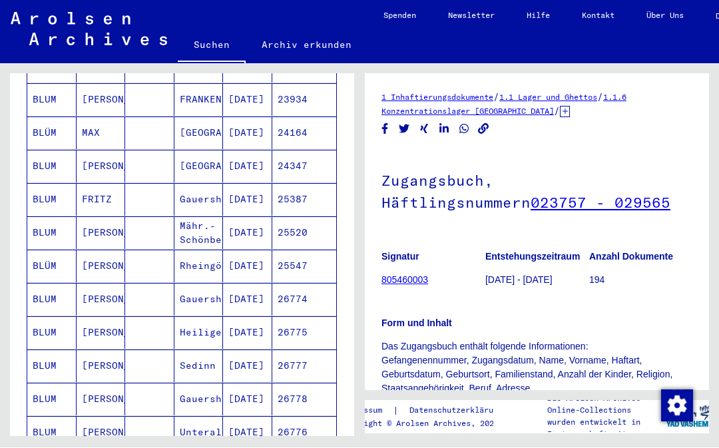
click at [48, 218] on mat-cell "BLUM" at bounding box center [51, 233] width 49 height 33
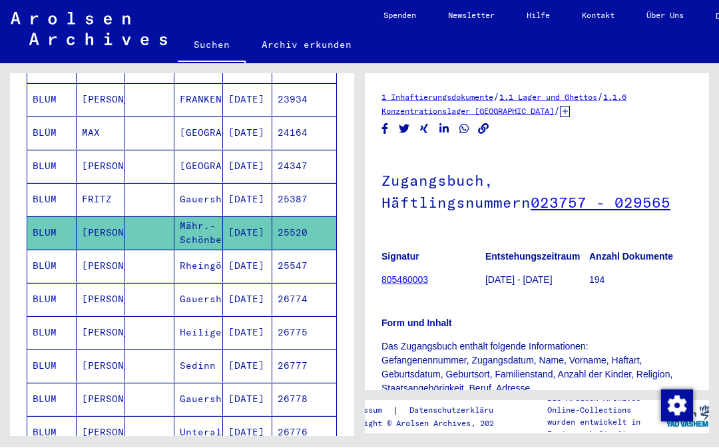
click at [408, 281] on link "805460003" at bounding box center [404, 280] width 47 height 11
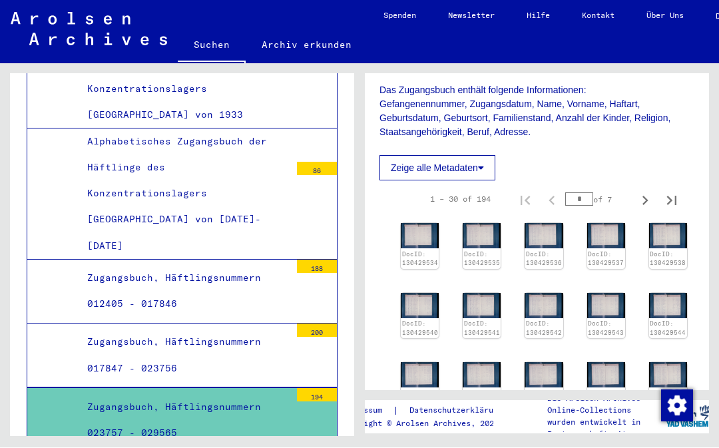
scroll to position [256, 2]
click at [418, 238] on img at bounding box center [420, 236] width 38 height 25
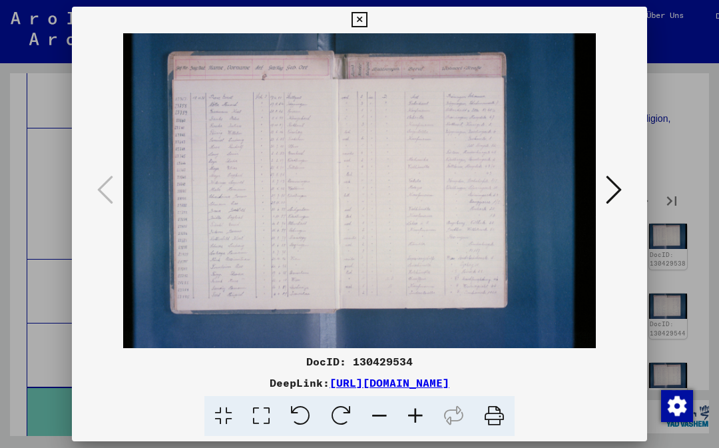
click at [394, 250] on img at bounding box center [359, 190] width 484 height 315
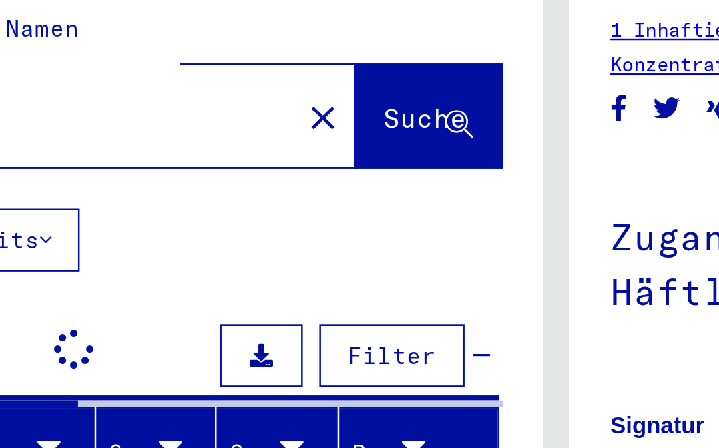
type input "*********"
